Goal: Transaction & Acquisition: Purchase product/service

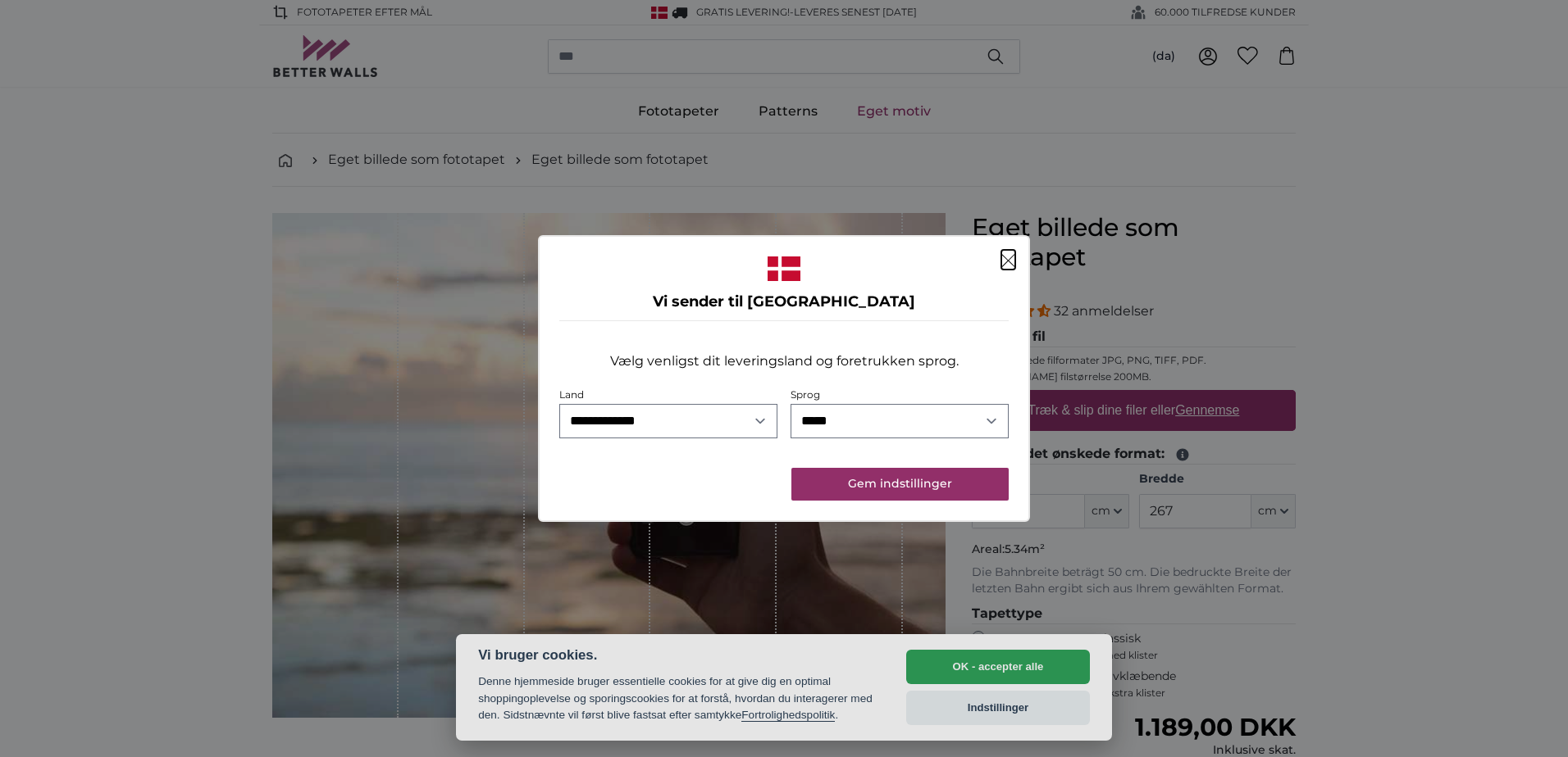
click at [993, 523] on dialog "**********" at bounding box center [783, 378] width 492 height 287
click at [990, 419] on select "***** *******" at bounding box center [898, 421] width 218 height 35
select select "**"
click at [790, 404] on select "***** *******" at bounding box center [898, 421] width 218 height 35
click at [938, 482] on button "Gem indstillinger" at bounding box center [899, 484] width 218 height 33
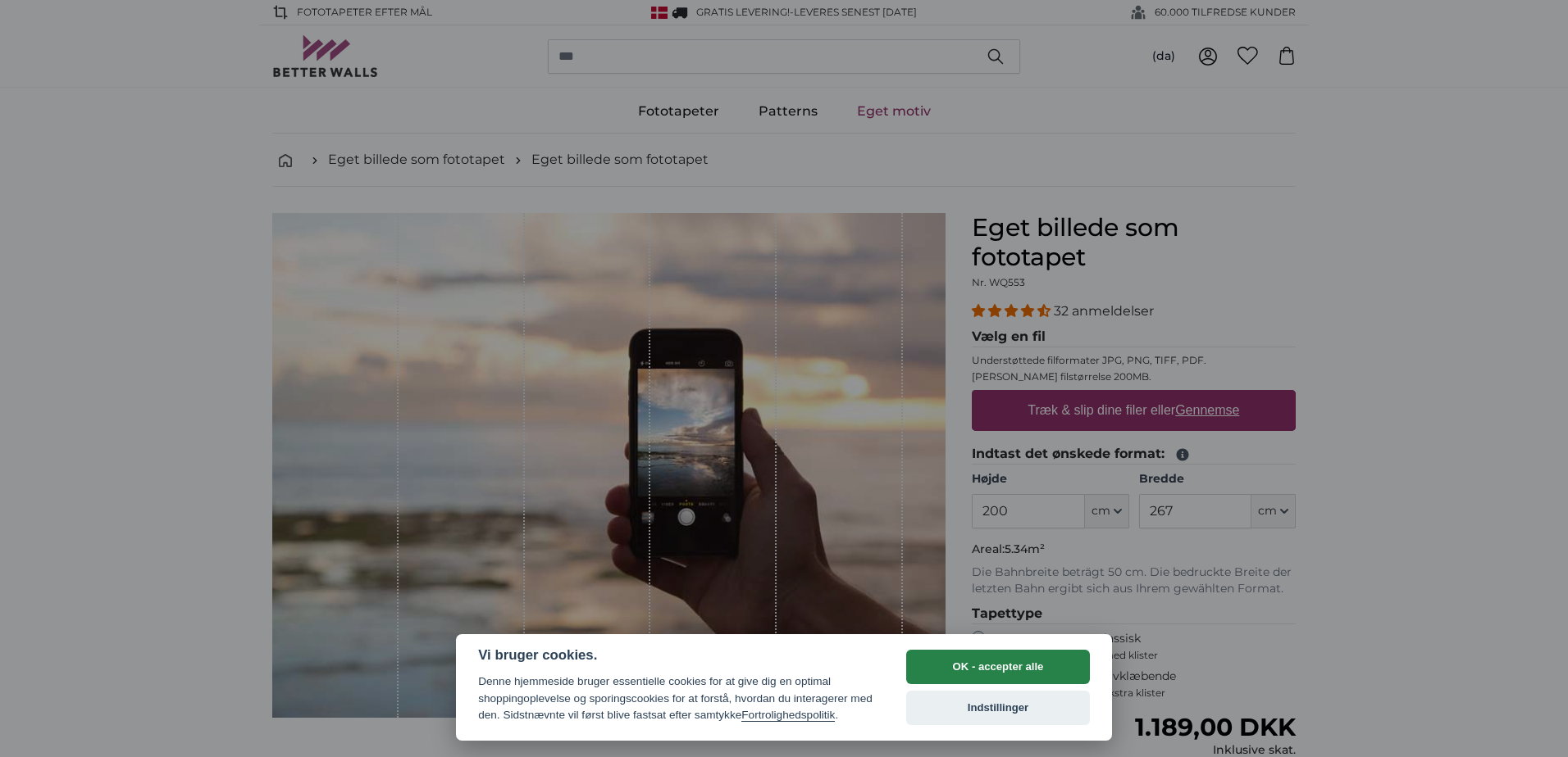
click at [1019, 668] on button "OK - accepter alle" at bounding box center [998, 667] width 184 height 35
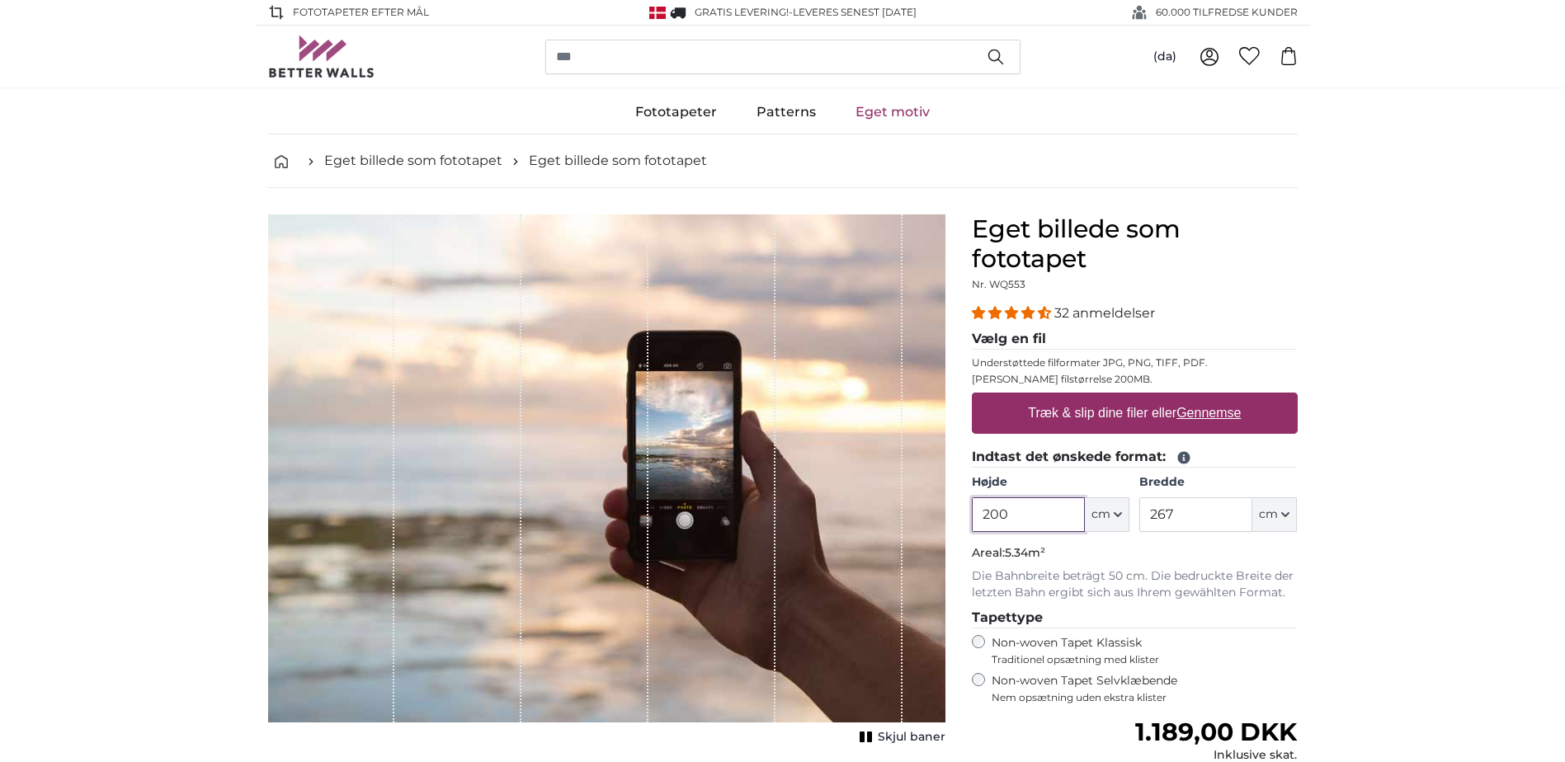
scroll to position [83, 0]
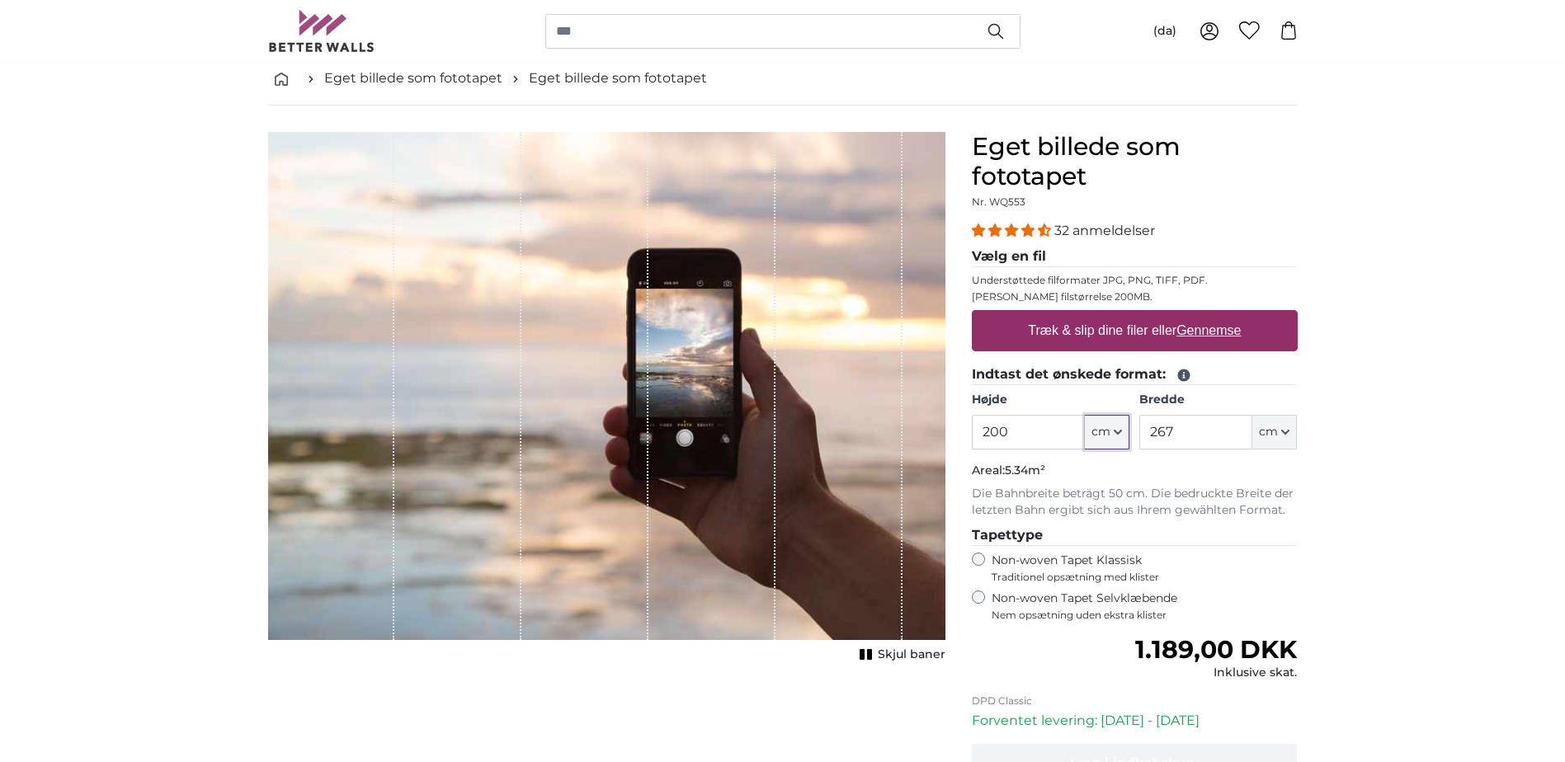
click at [1116, 436] on icon "button" at bounding box center [1118, 432] width 8 height 8
click at [1052, 432] on input "200" at bounding box center [1028, 432] width 113 height 35
click at [1027, 429] on input "200" at bounding box center [1028, 432] width 113 height 35
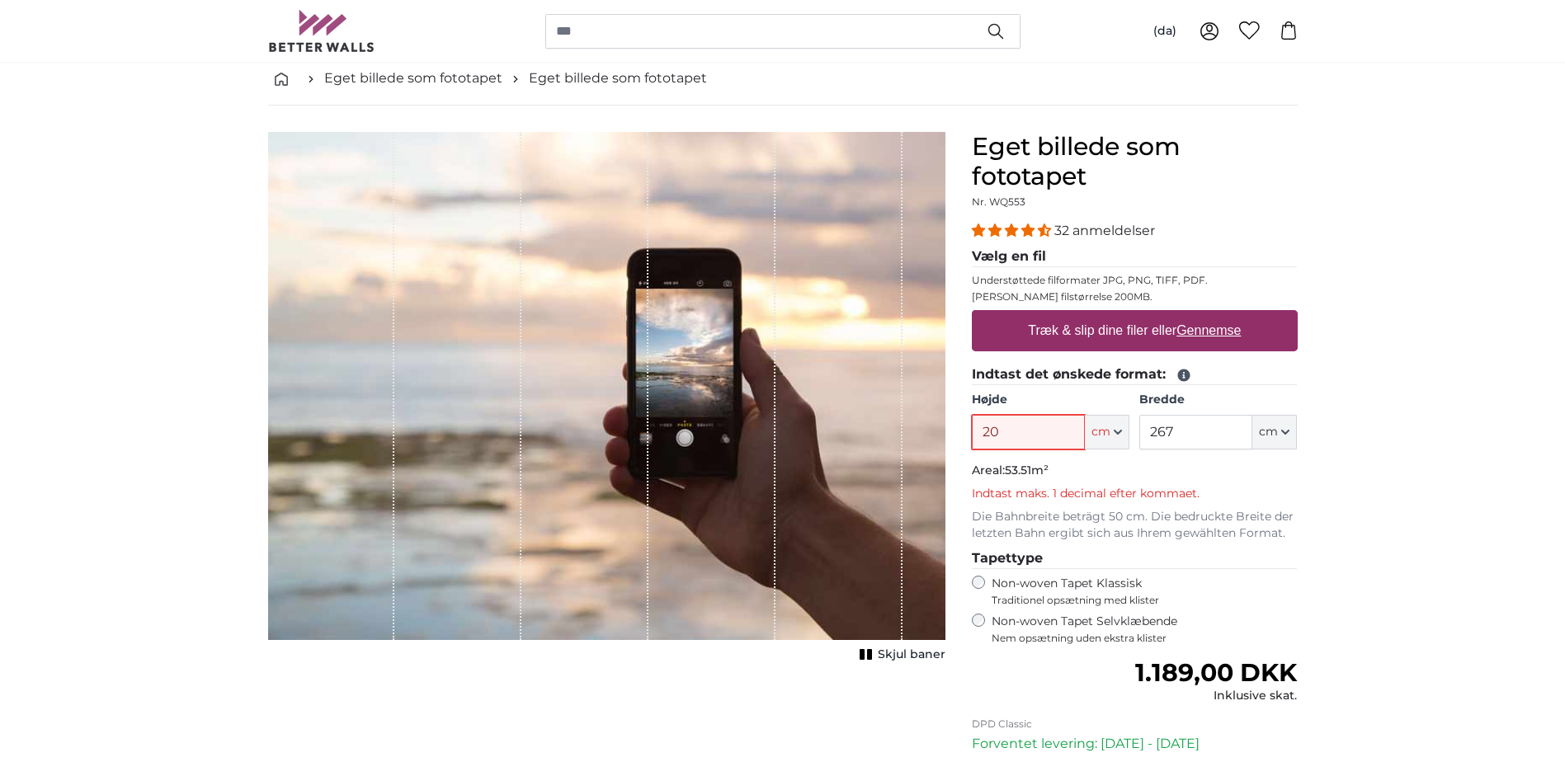
type input "2"
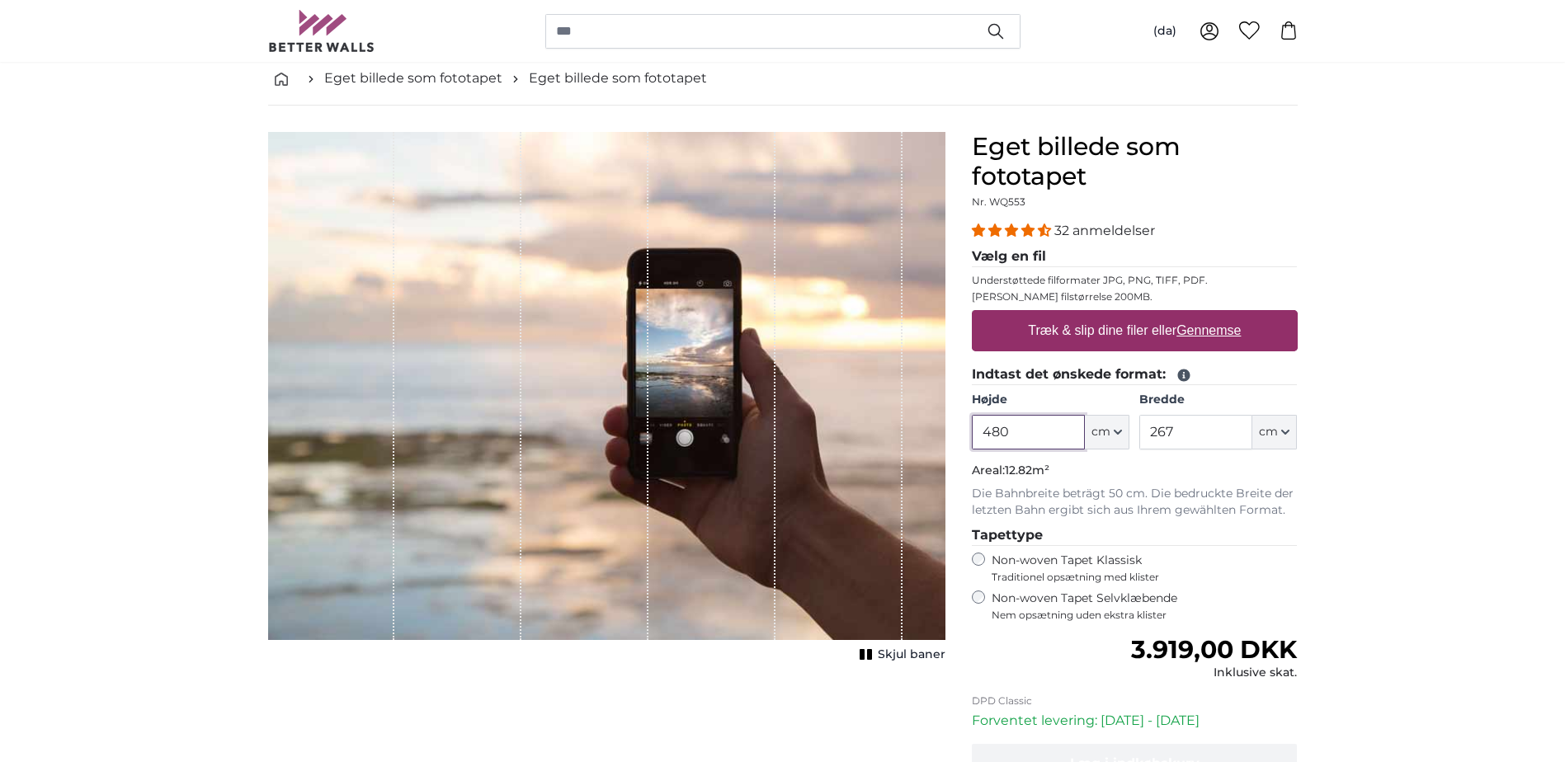
type input "480"
click at [1188, 435] on input "267" at bounding box center [1195, 432] width 113 height 35
type input "2"
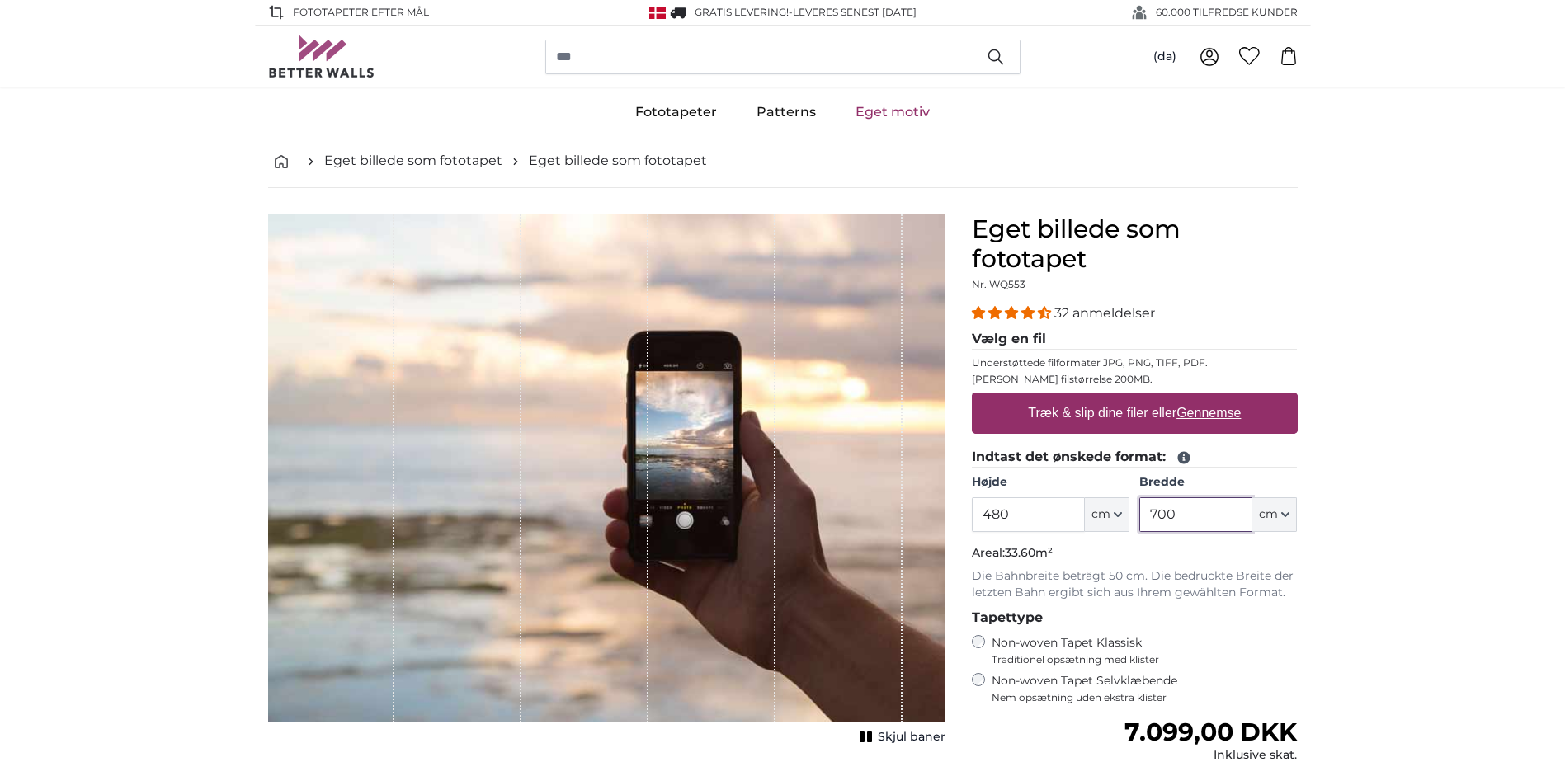
type input "700"
click at [1225, 413] on u "Gennemse" at bounding box center [1209, 413] width 64 height 14
click at [1225, 398] on input "Træk & slip dine filer eller Gennemse" at bounding box center [1135, 395] width 326 height 5
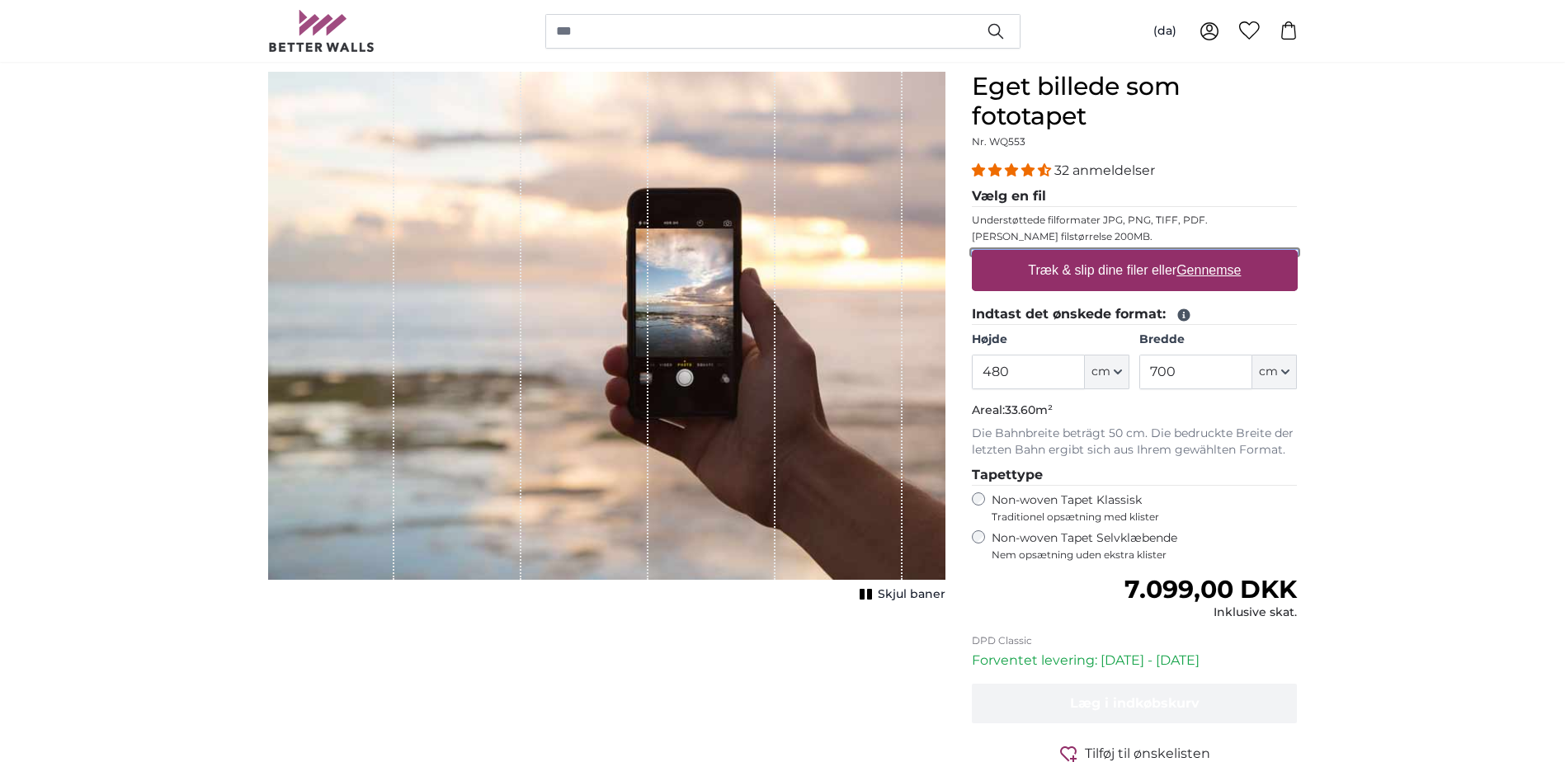
scroll to position [165, 0]
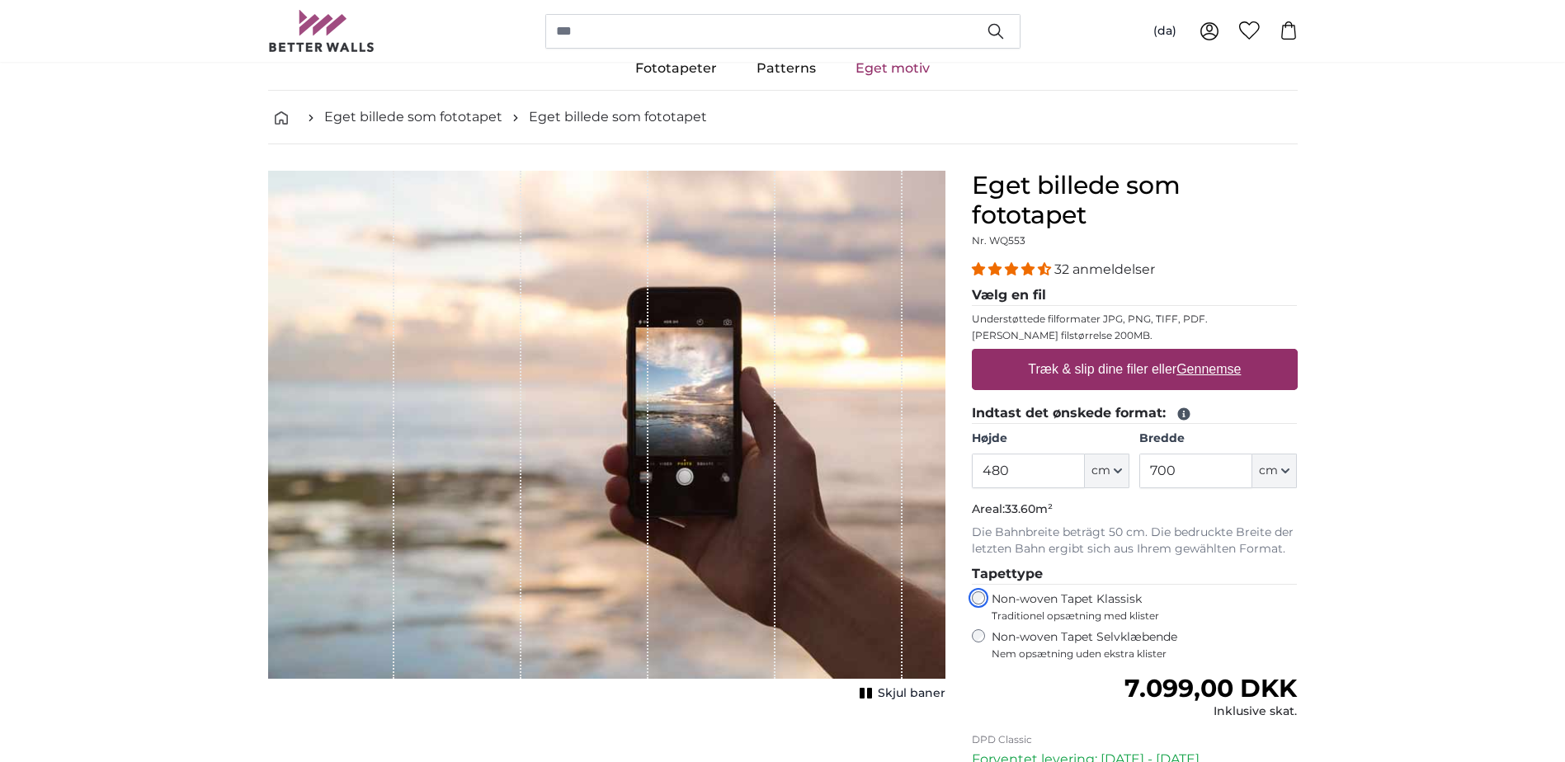
scroll to position [83, 0]
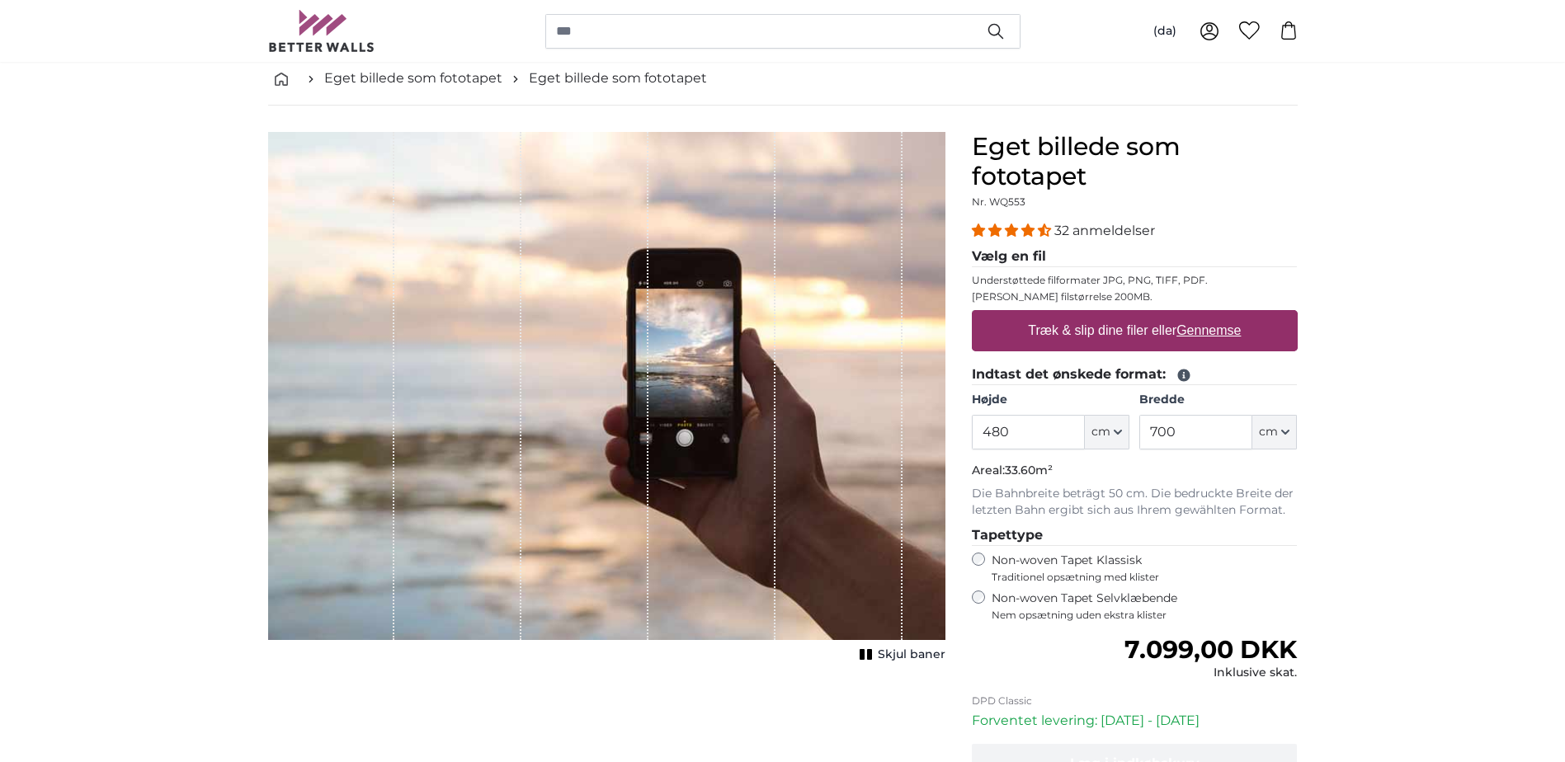
click at [869, 653] on rect "1 of 1" at bounding box center [869, 654] width 5 height 11
click at [881, 655] on rect "1 of 1" at bounding box center [881, 654] width 5 height 11
click at [529, 484] on div "1 of 1" at bounding box center [584, 386] width 127 height 508
click at [435, 480] on div "1 of 1" at bounding box center [457, 386] width 127 height 508
